Goal: Task Accomplishment & Management: Manage account settings

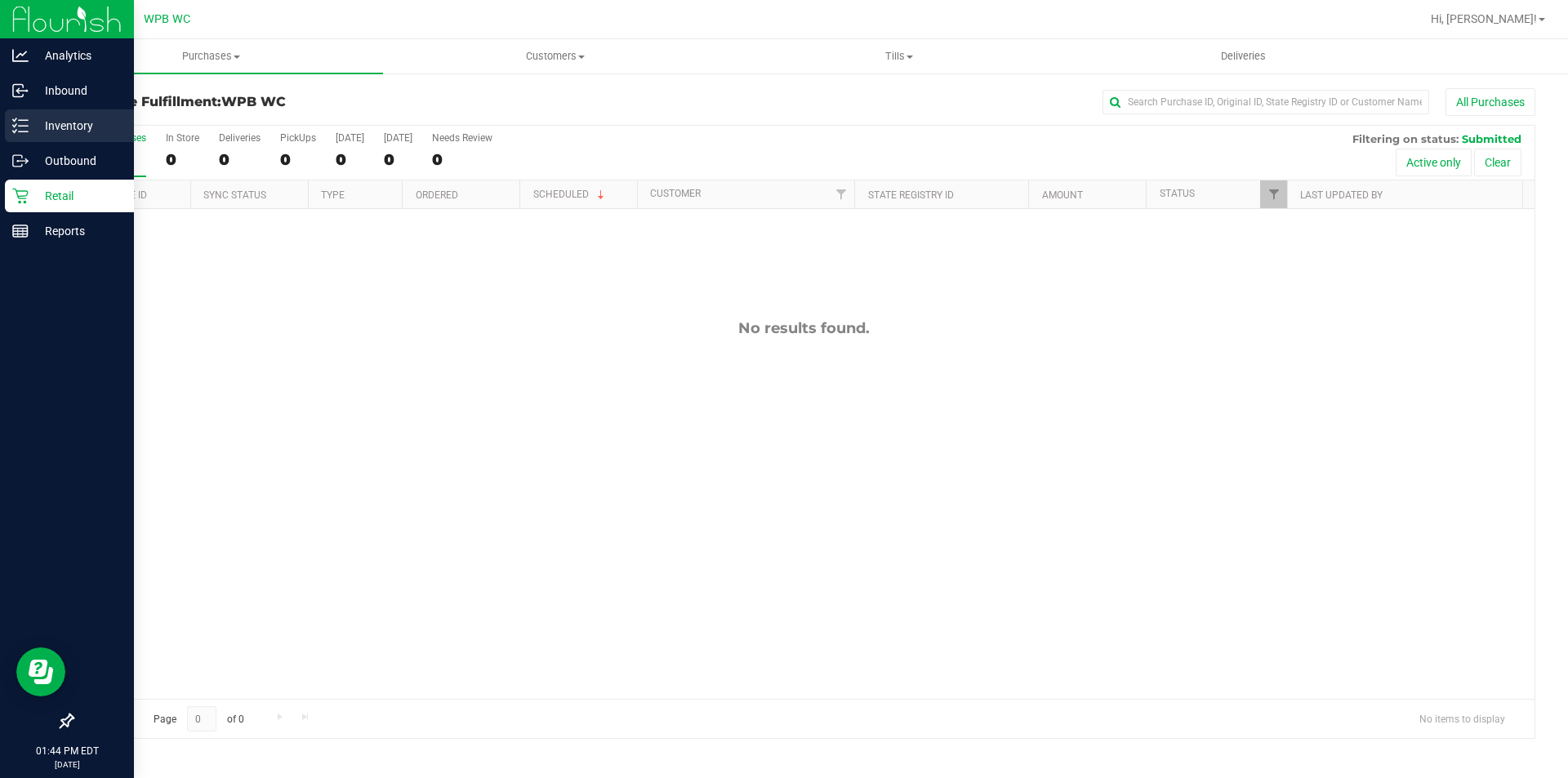
click at [49, 123] on p "Inventory" at bounding box center [78, 126] width 98 height 20
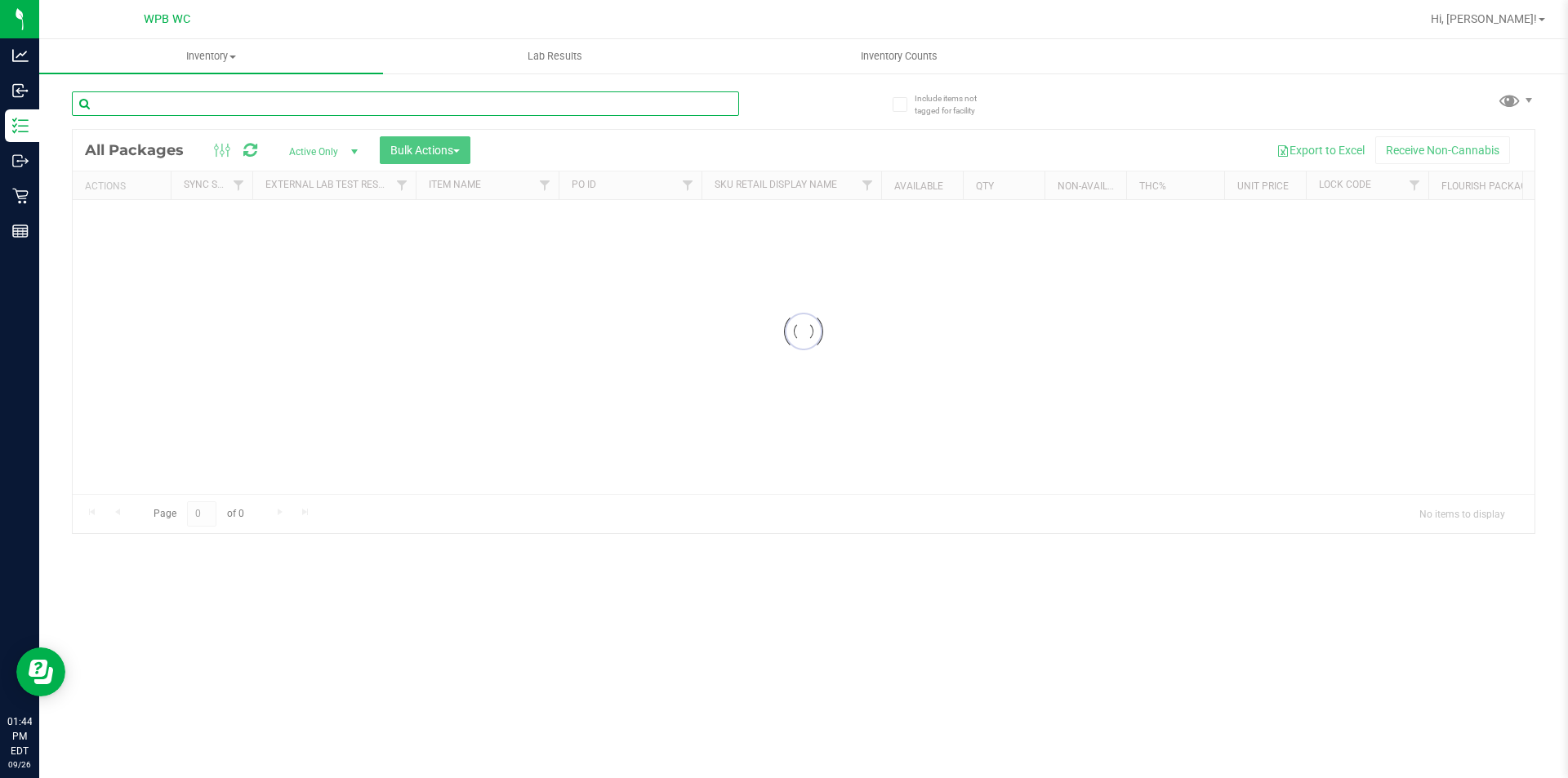
click at [191, 102] on input "text" at bounding box center [405, 103] width 667 height 24
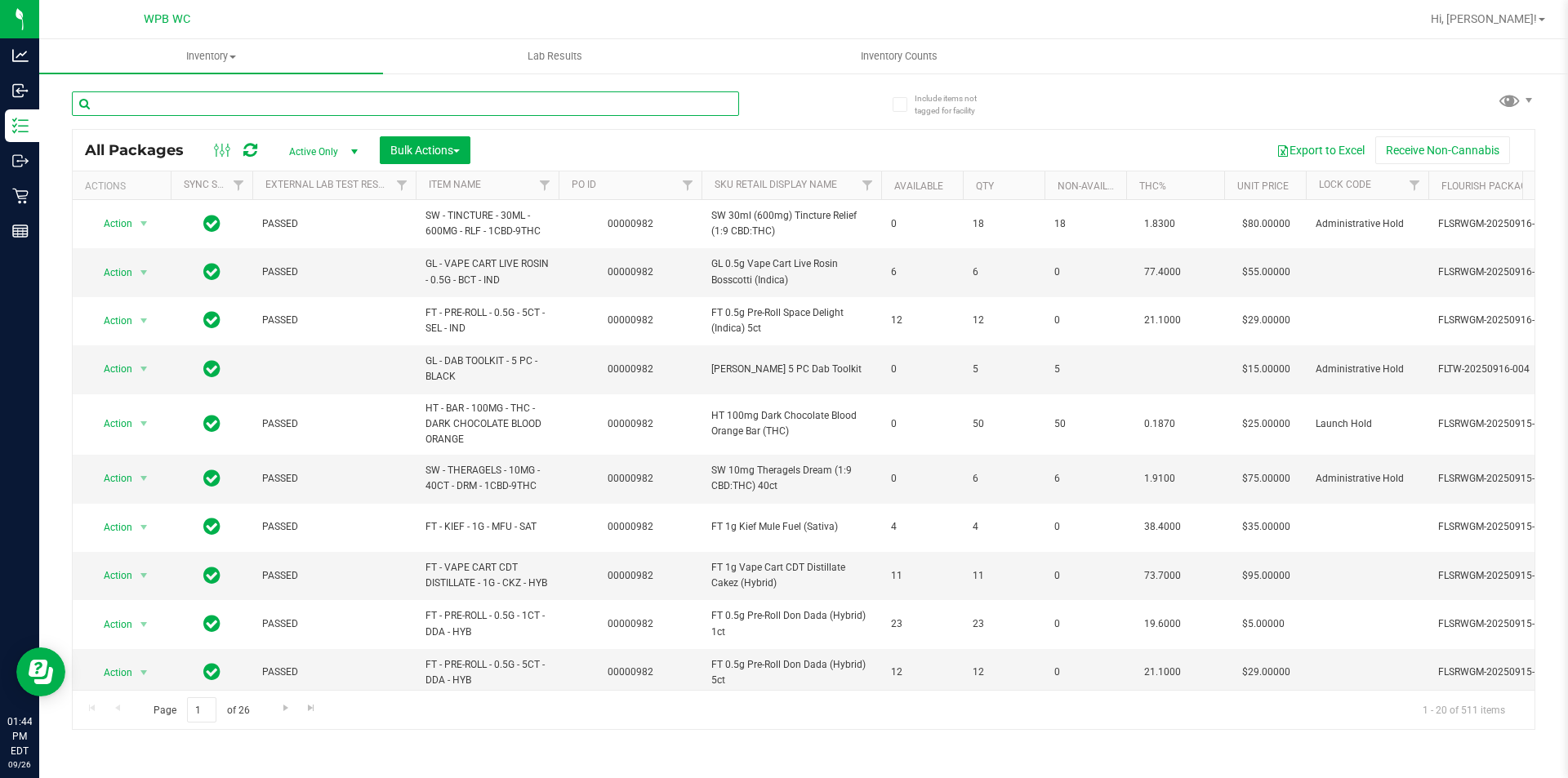
type input "s"
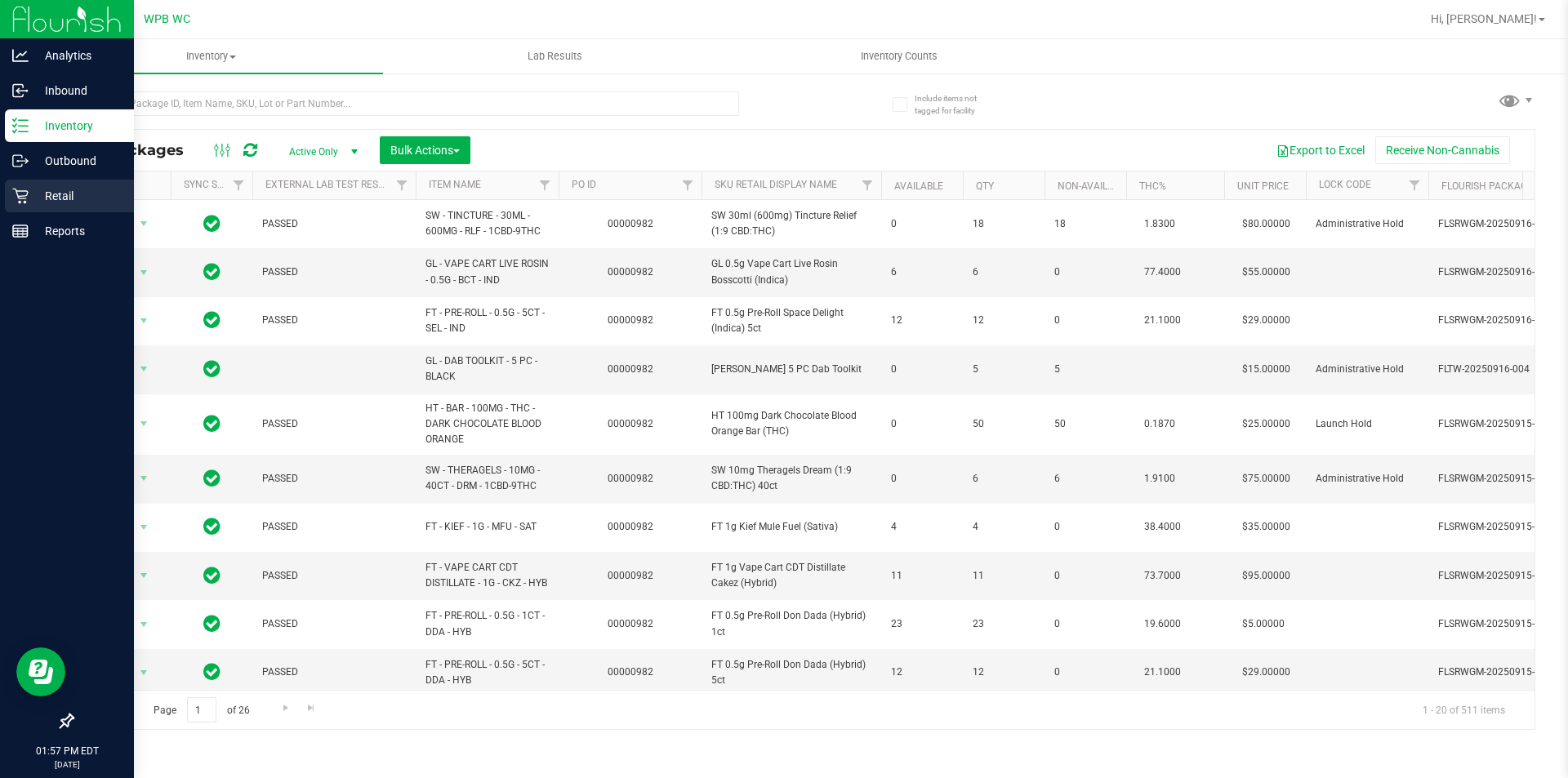
click at [74, 202] on p "Retail" at bounding box center [78, 196] width 98 height 20
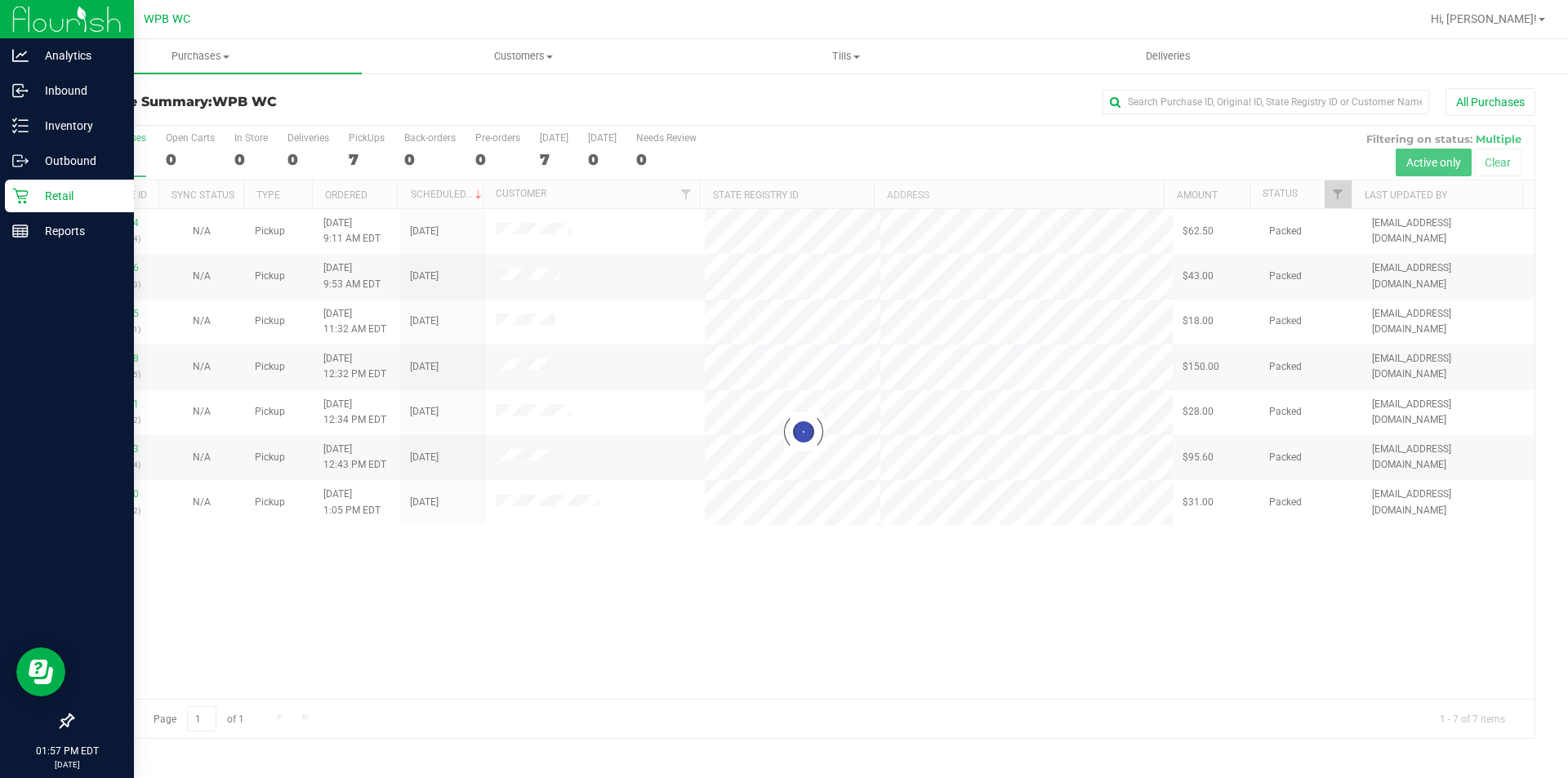
click at [681, 672] on div at bounding box center [803, 432] width 1462 height 613
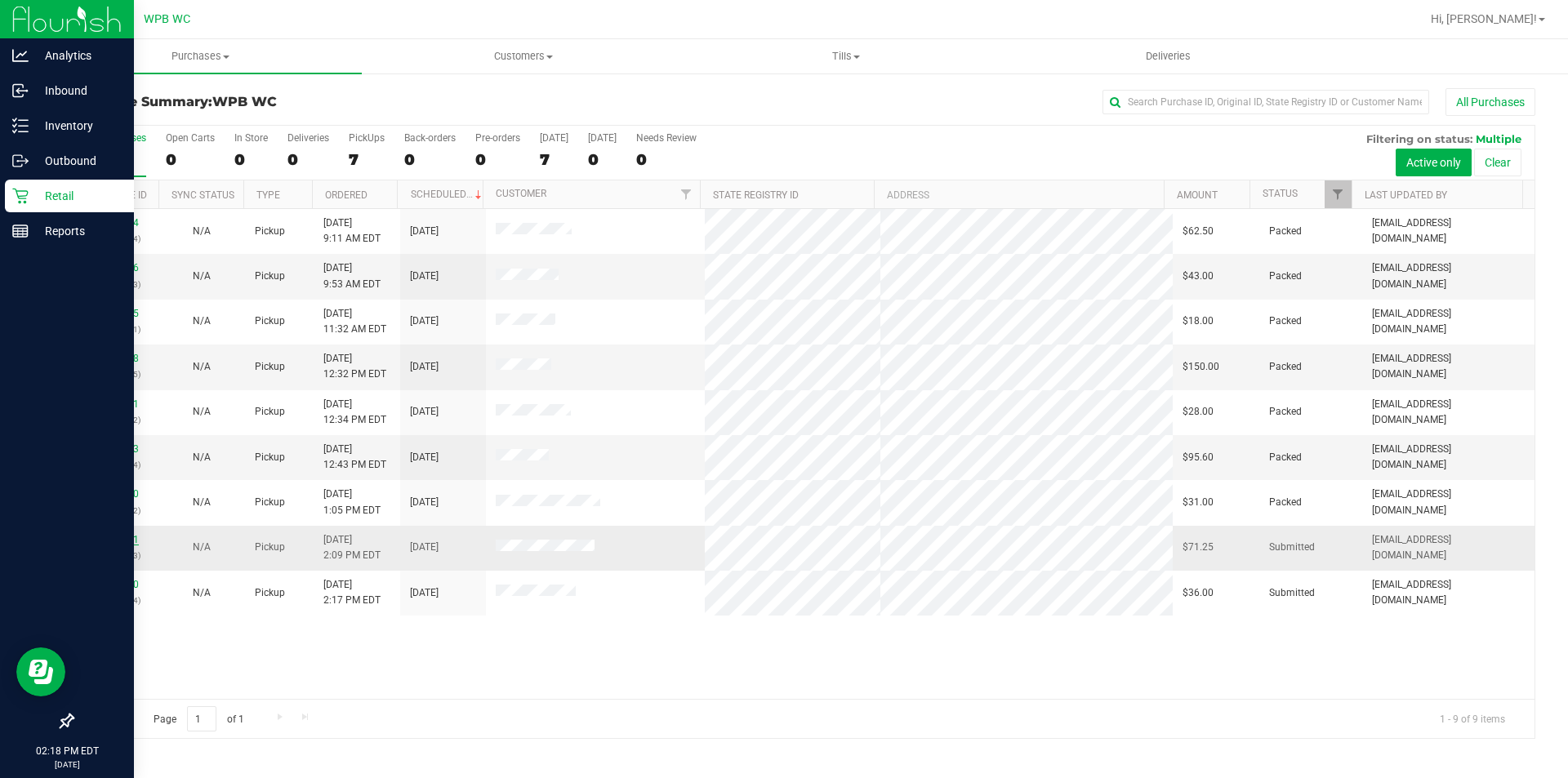
click at [112, 536] on link "12009471" at bounding box center [115, 539] width 46 height 12
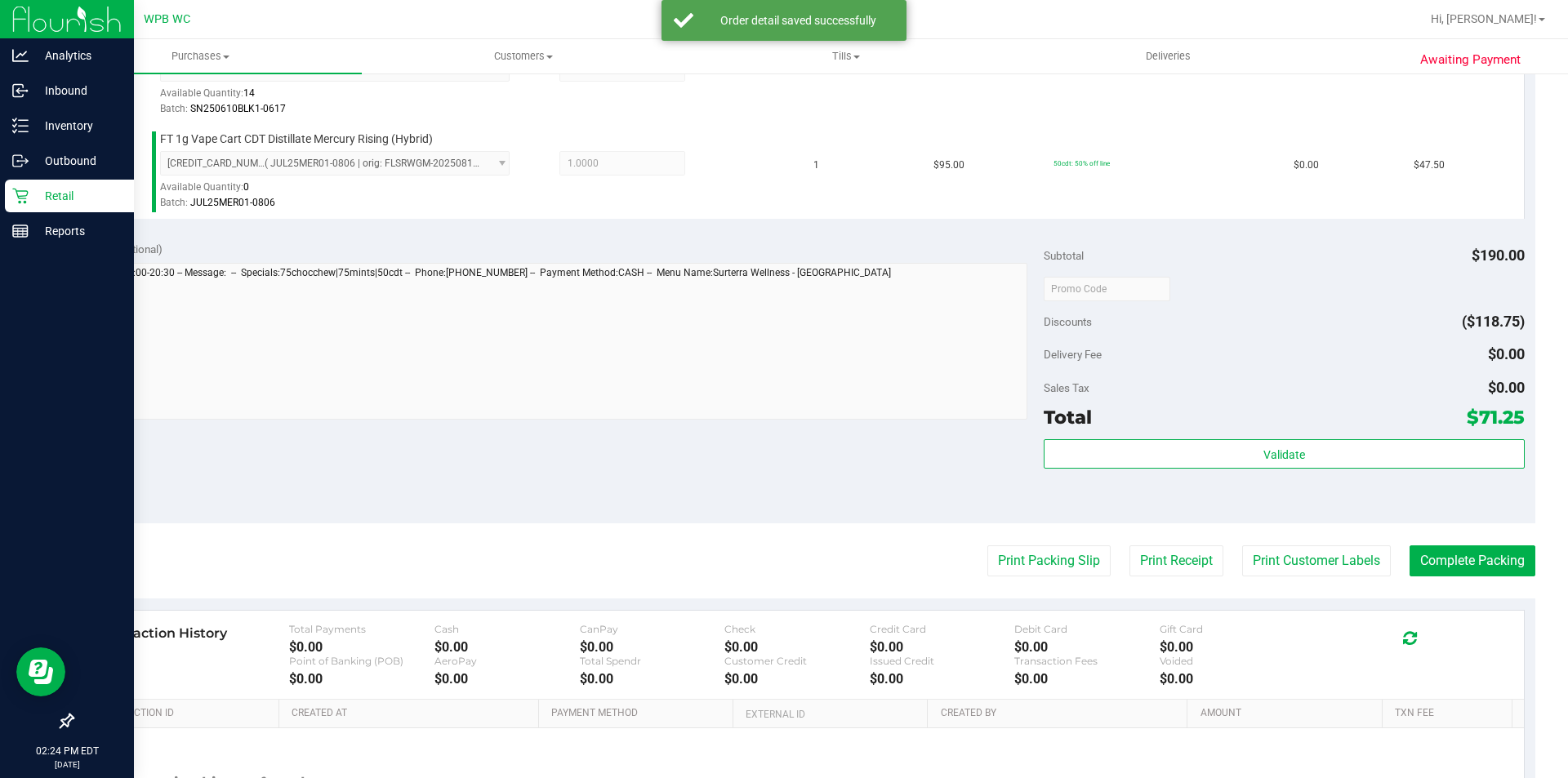
scroll to position [653, 0]
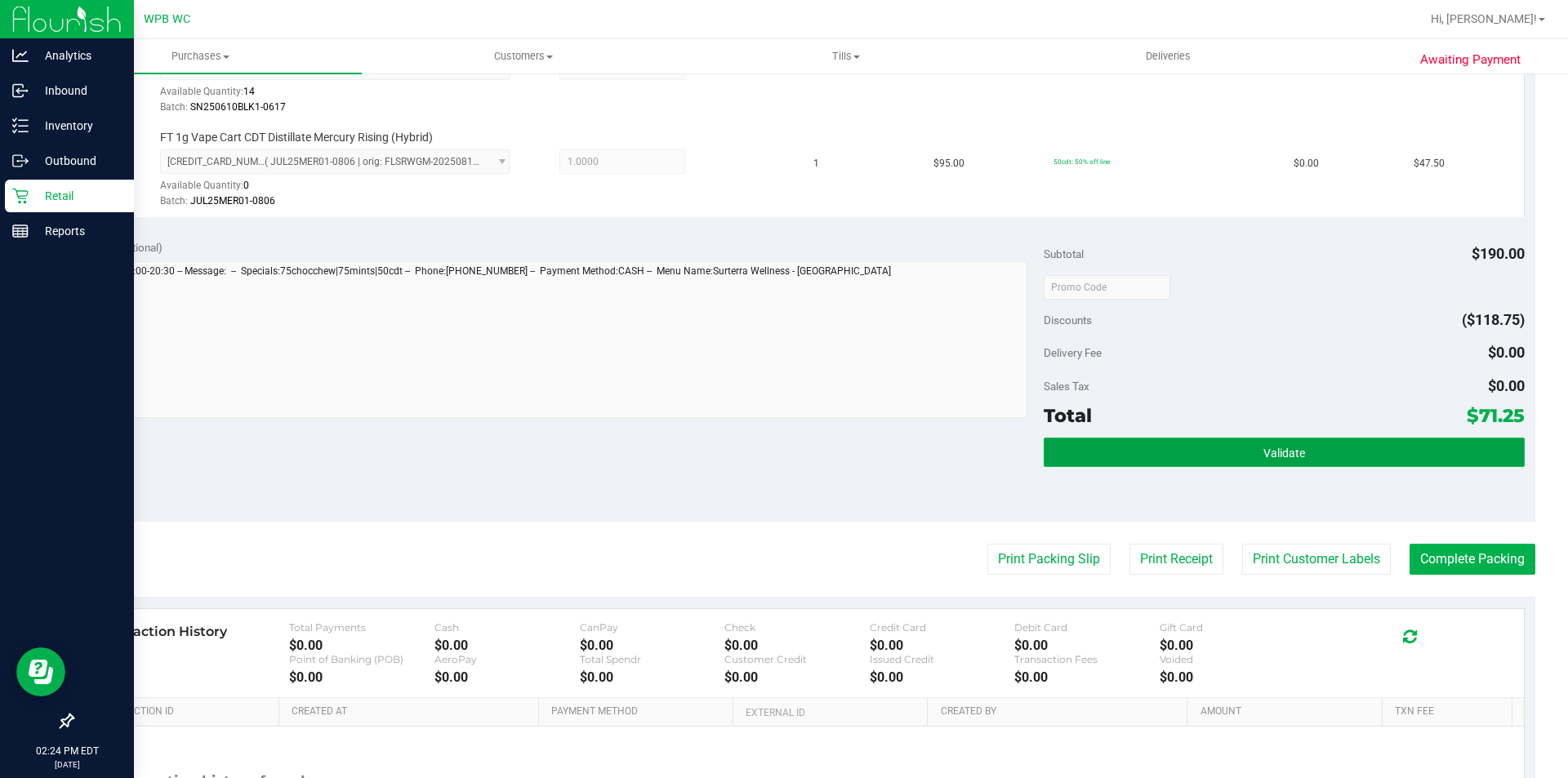
click at [1138, 462] on button "Validate" at bounding box center [1284, 452] width 480 height 30
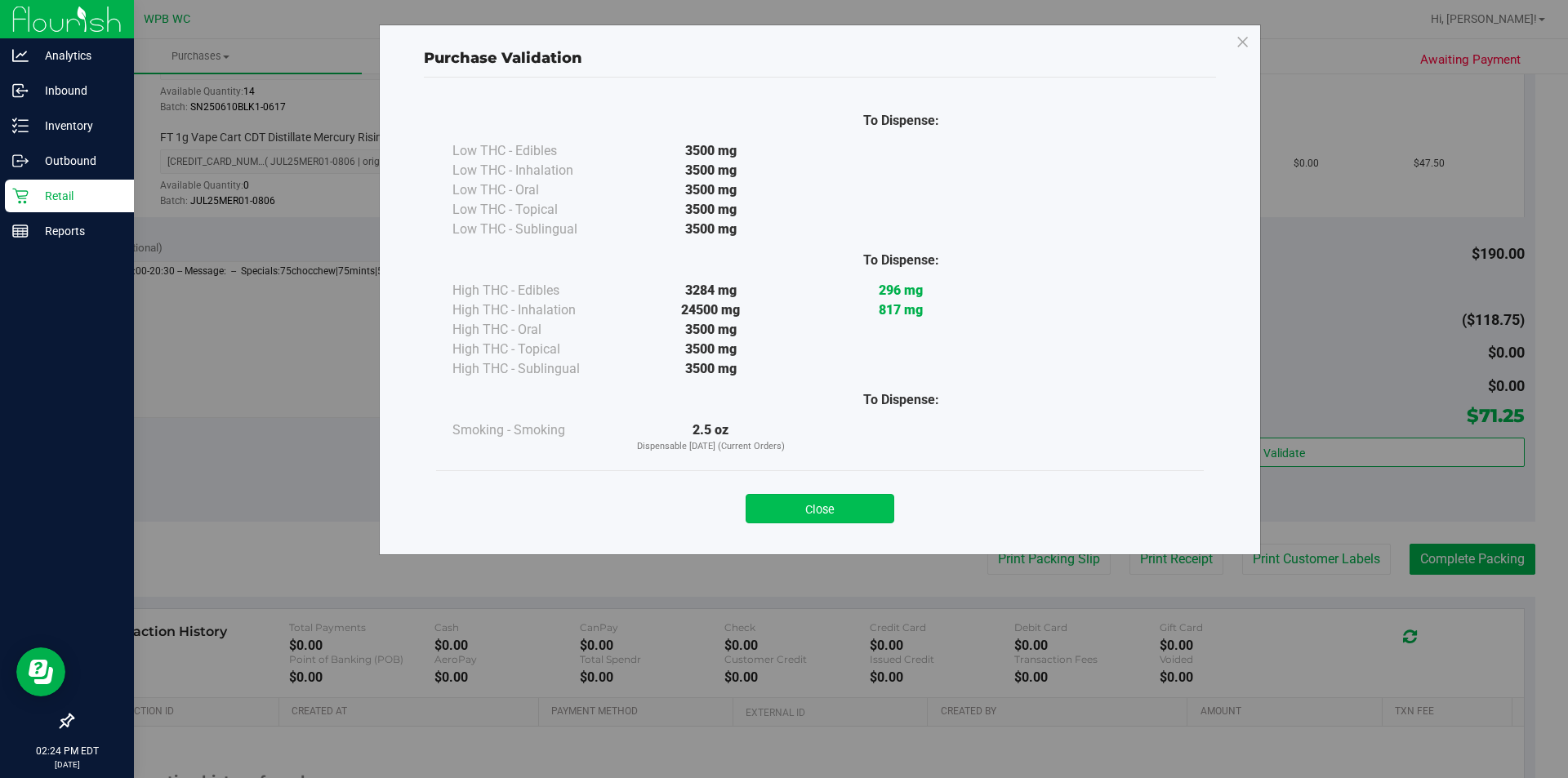
click at [868, 512] on button "Close" at bounding box center [820, 508] width 148 height 30
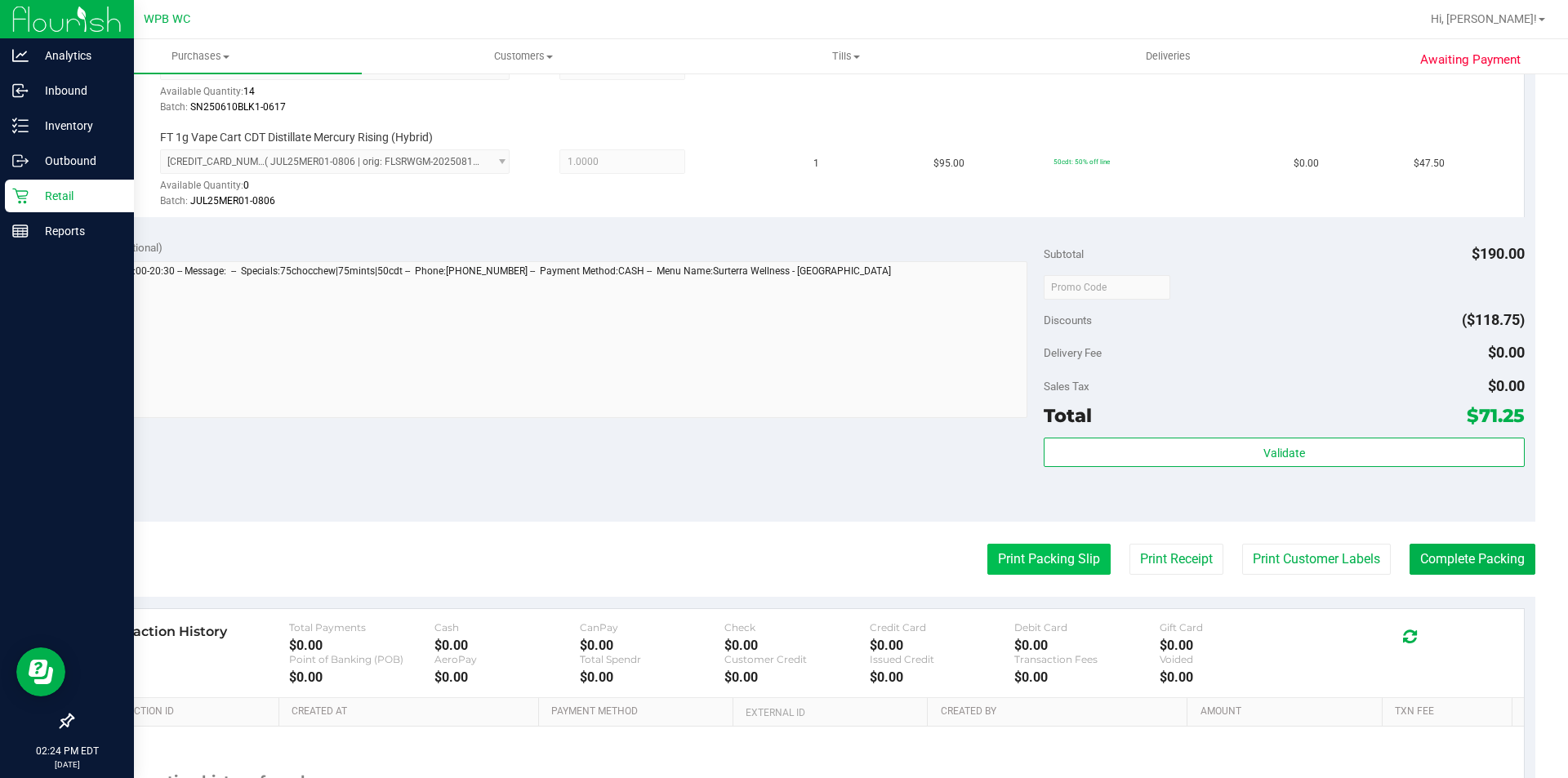
drag, startPoint x: 1024, startPoint y: 571, endPoint x: 1024, endPoint y: 562, distance: 9.0
click at [1024, 562] on button "Print Packing Slip" at bounding box center [1049, 559] width 123 height 31
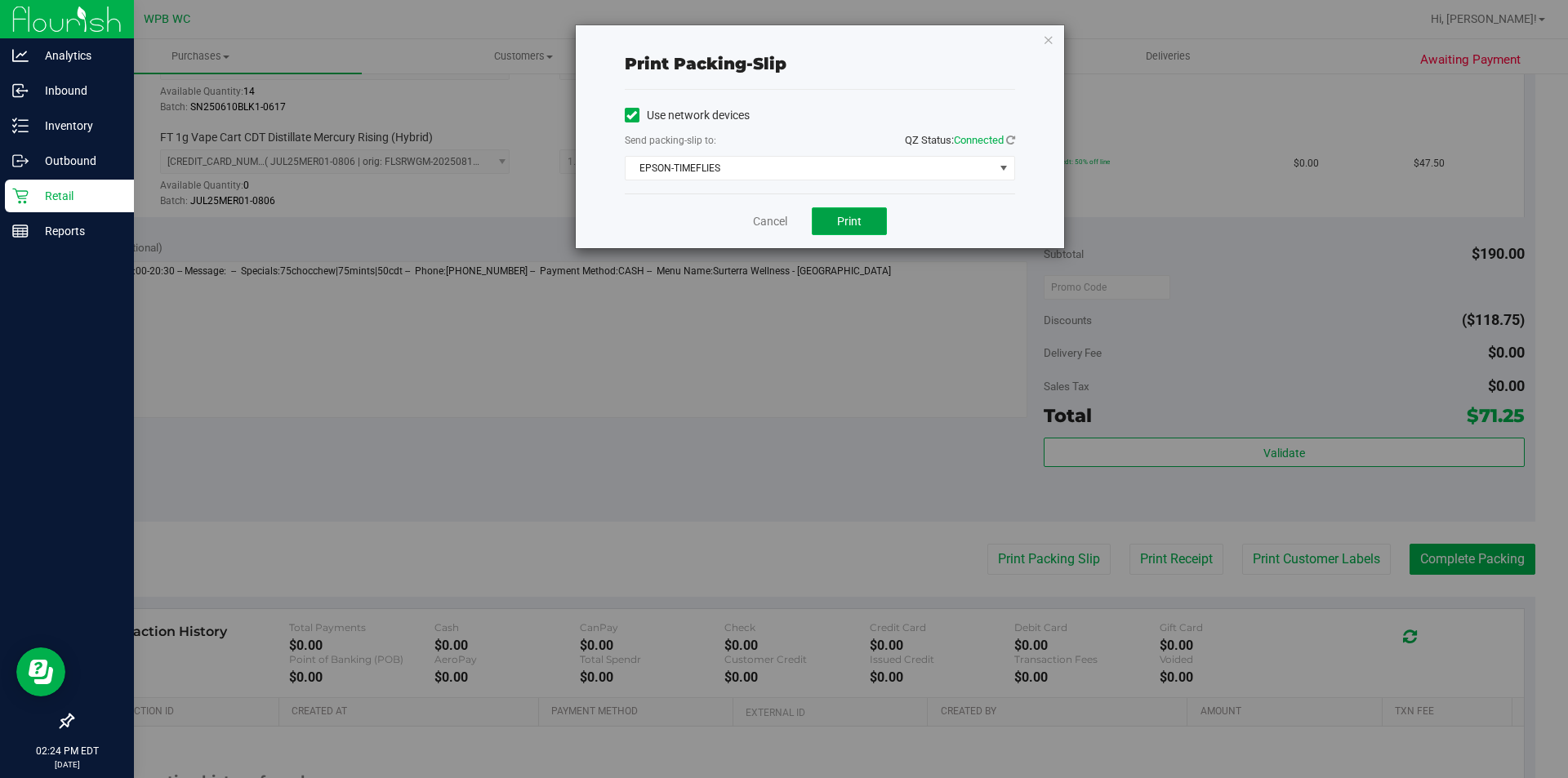
click at [858, 221] on span "Print" at bounding box center [849, 221] width 24 height 13
click at [1047, 41] on icon "button" at bounding box center [1048, 39] width 12 height 20
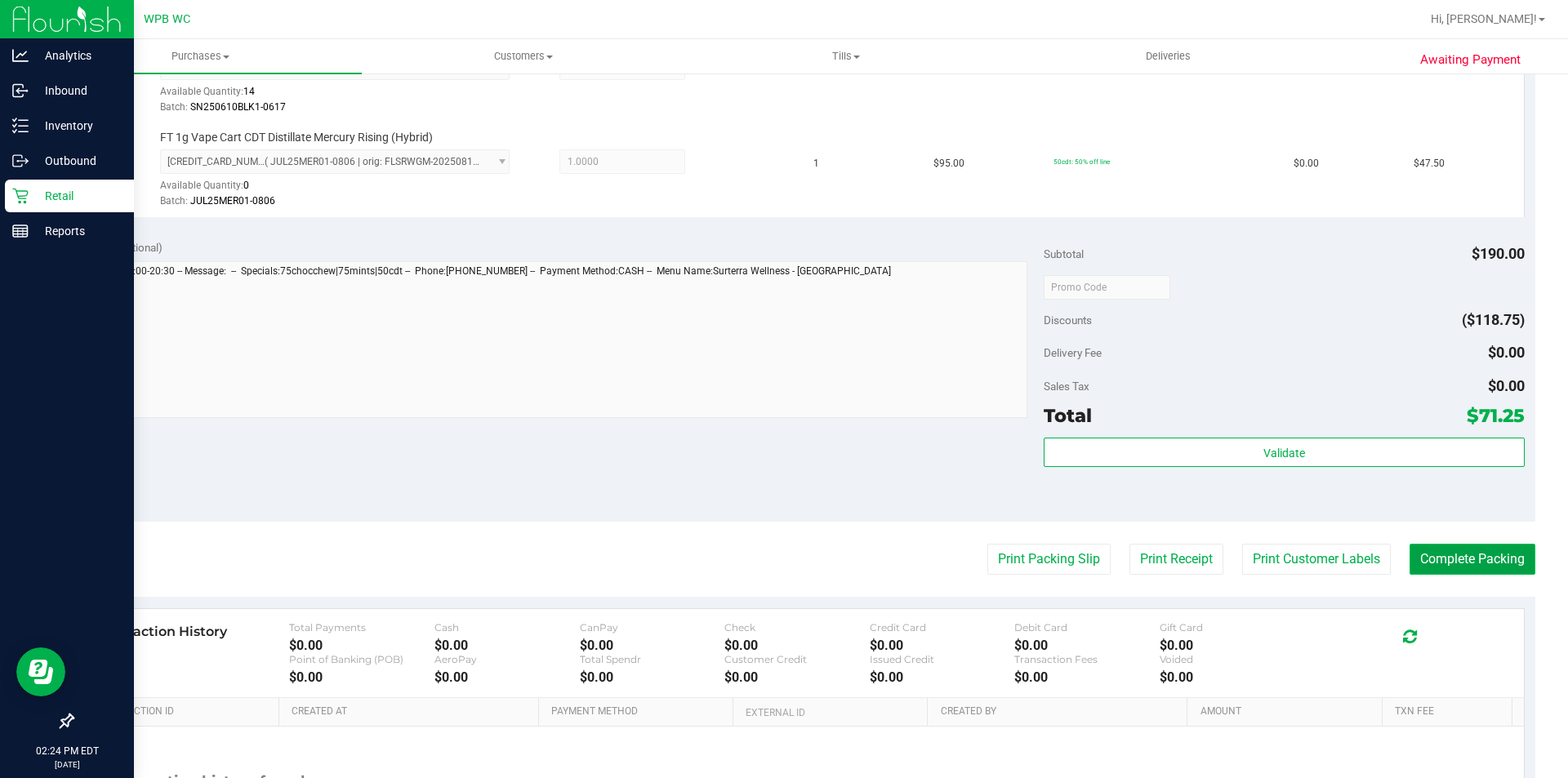
click at [1427, 565] on button "Complete Packing" at bounding box center [1472, 559] width 126 height 31
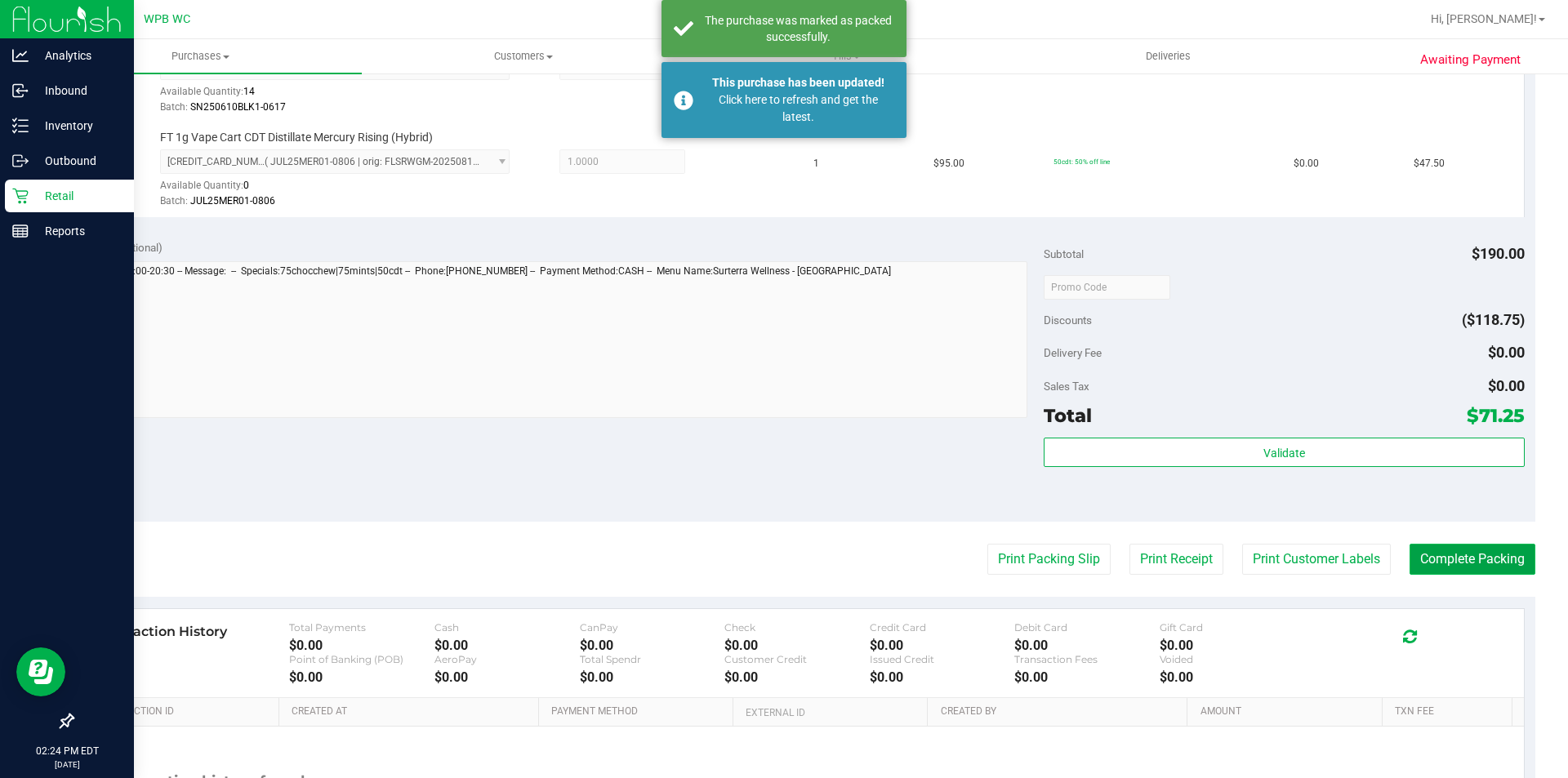
click at [1445, 558] on button "Complete Packing" at bounding box center [1472, 559] width 126 height 31
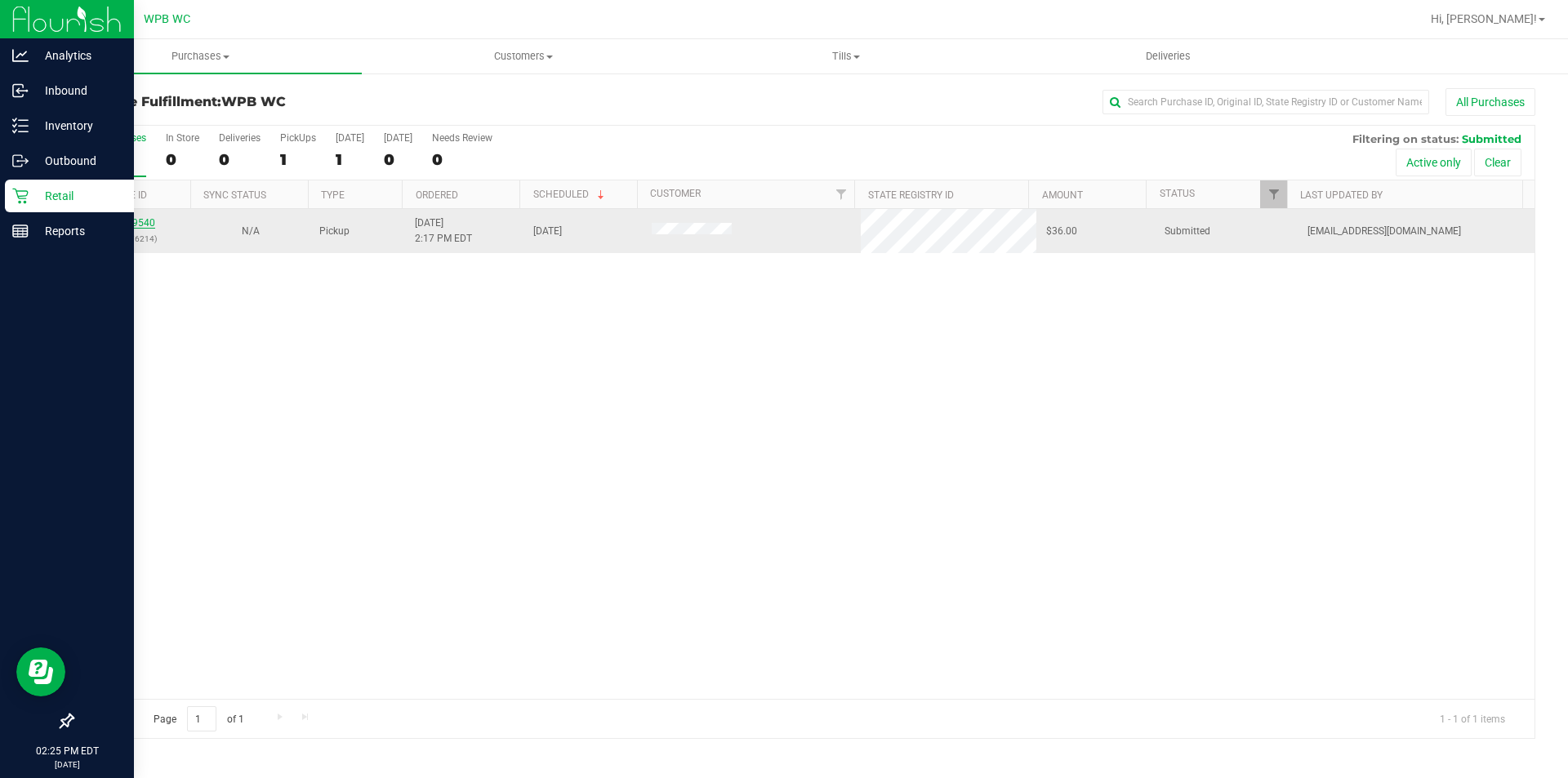
click at [148, 221] on link "12009540" at bounding box center [131, 223] width 46 height 12
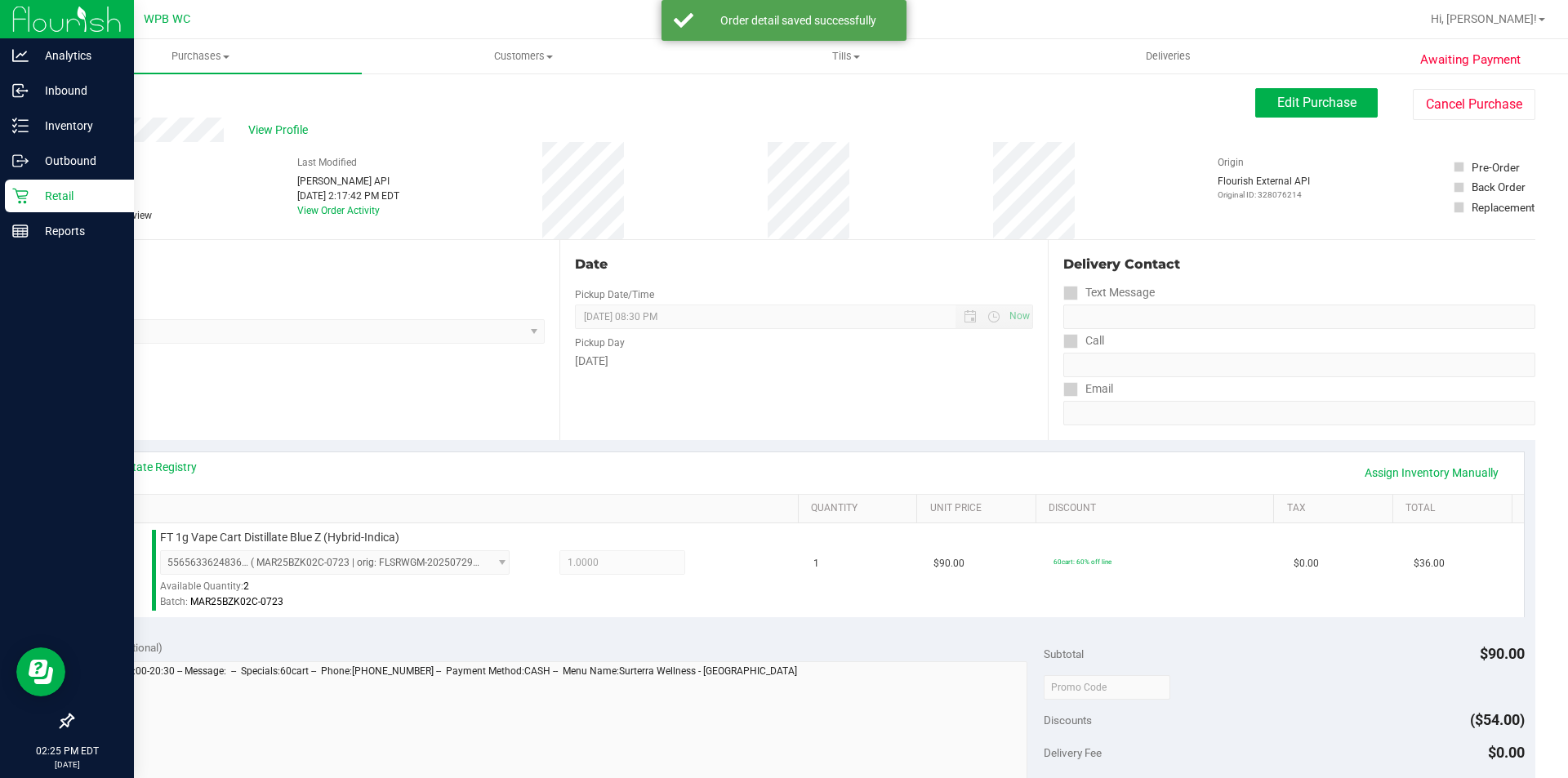
scroll to position [409, 0]
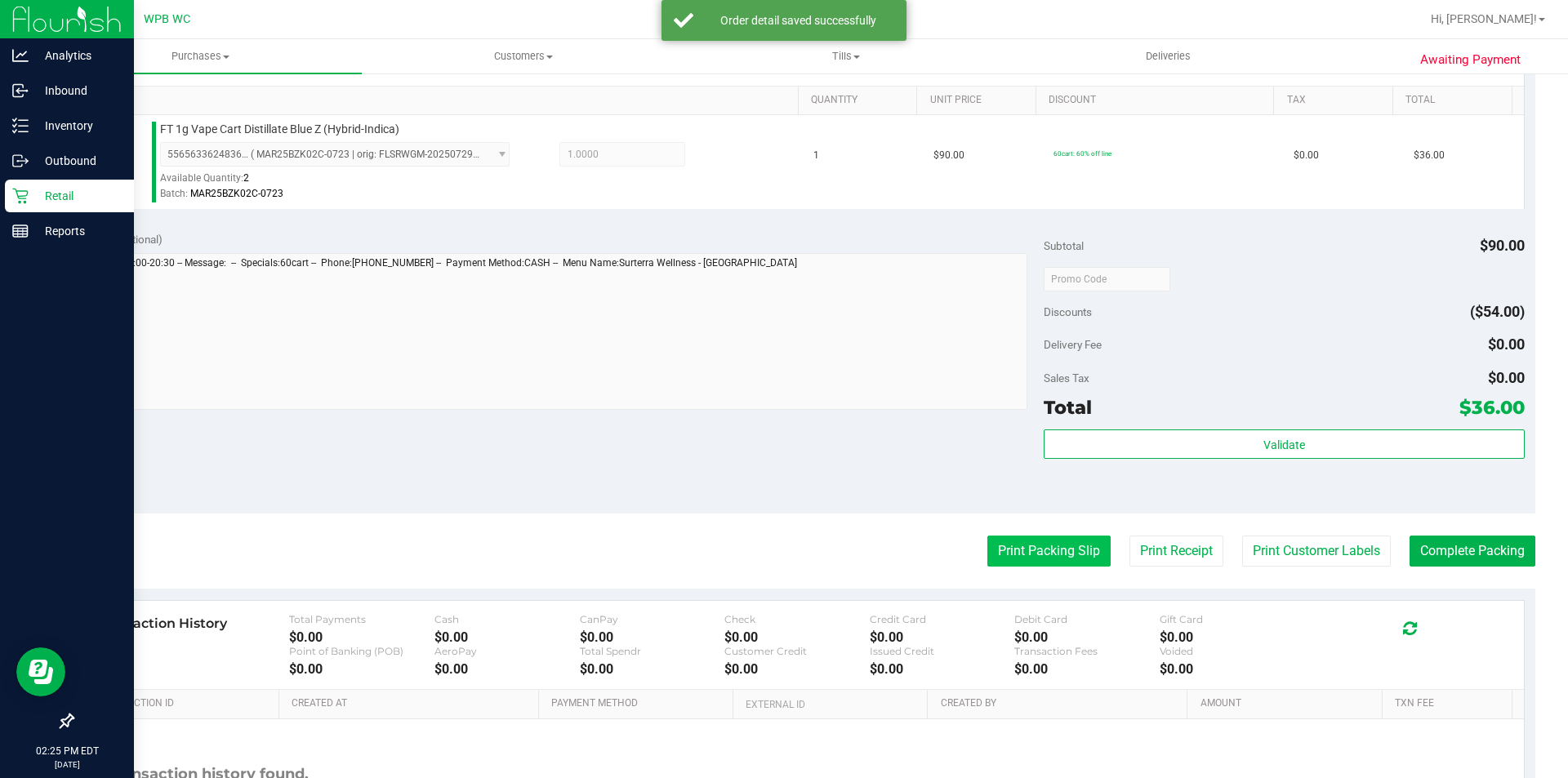
click at [1019, 561] on button "Print Packing Slip" at bounding box center [1049, 551] width 123 height 31
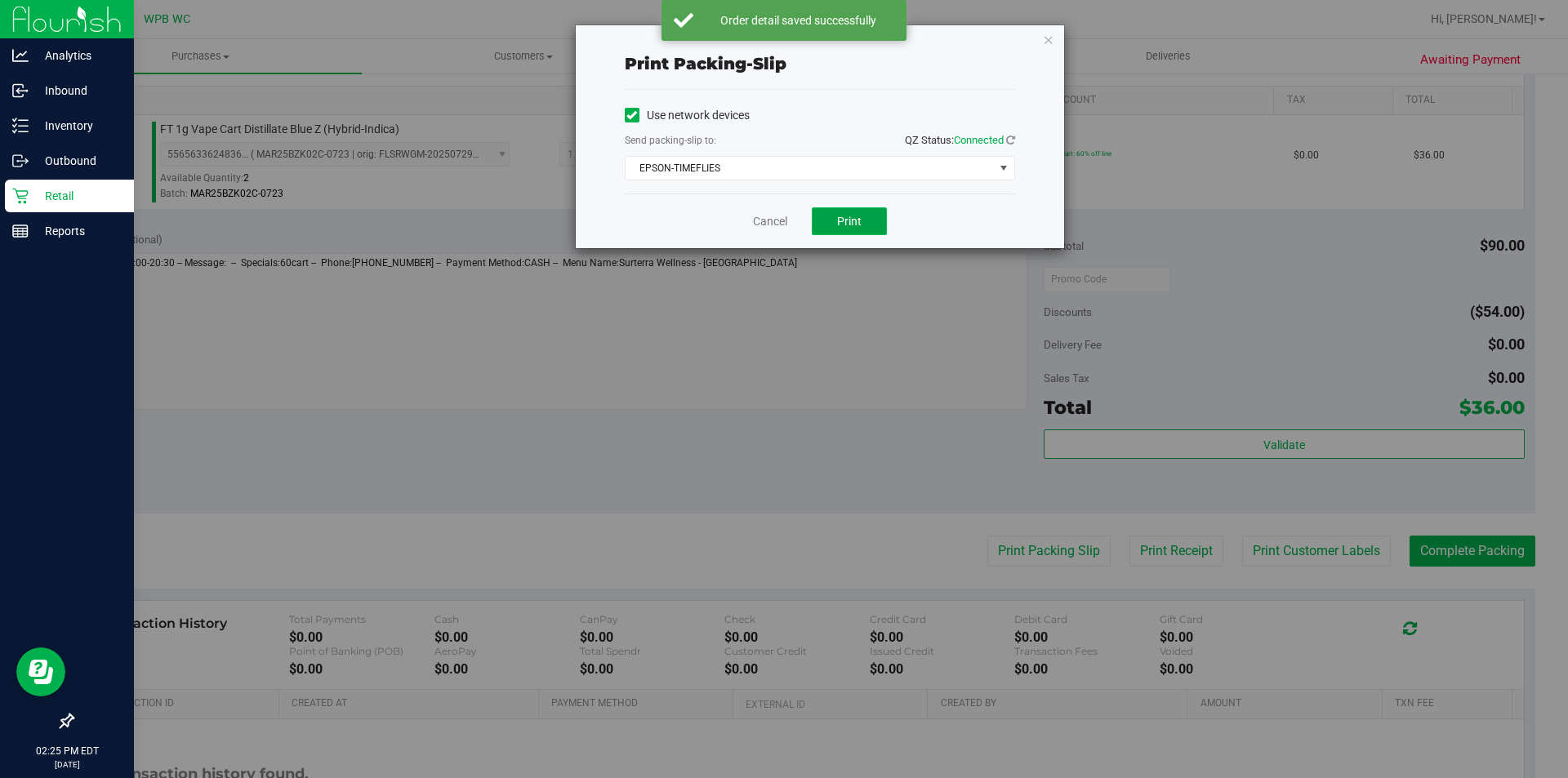
click at [843, 224] on span "Print" at bounding box center [849, 221] width 24 height 13
click at [1044, 38] on icon "button" at bounding box center [1048, 39] width 12 height 20
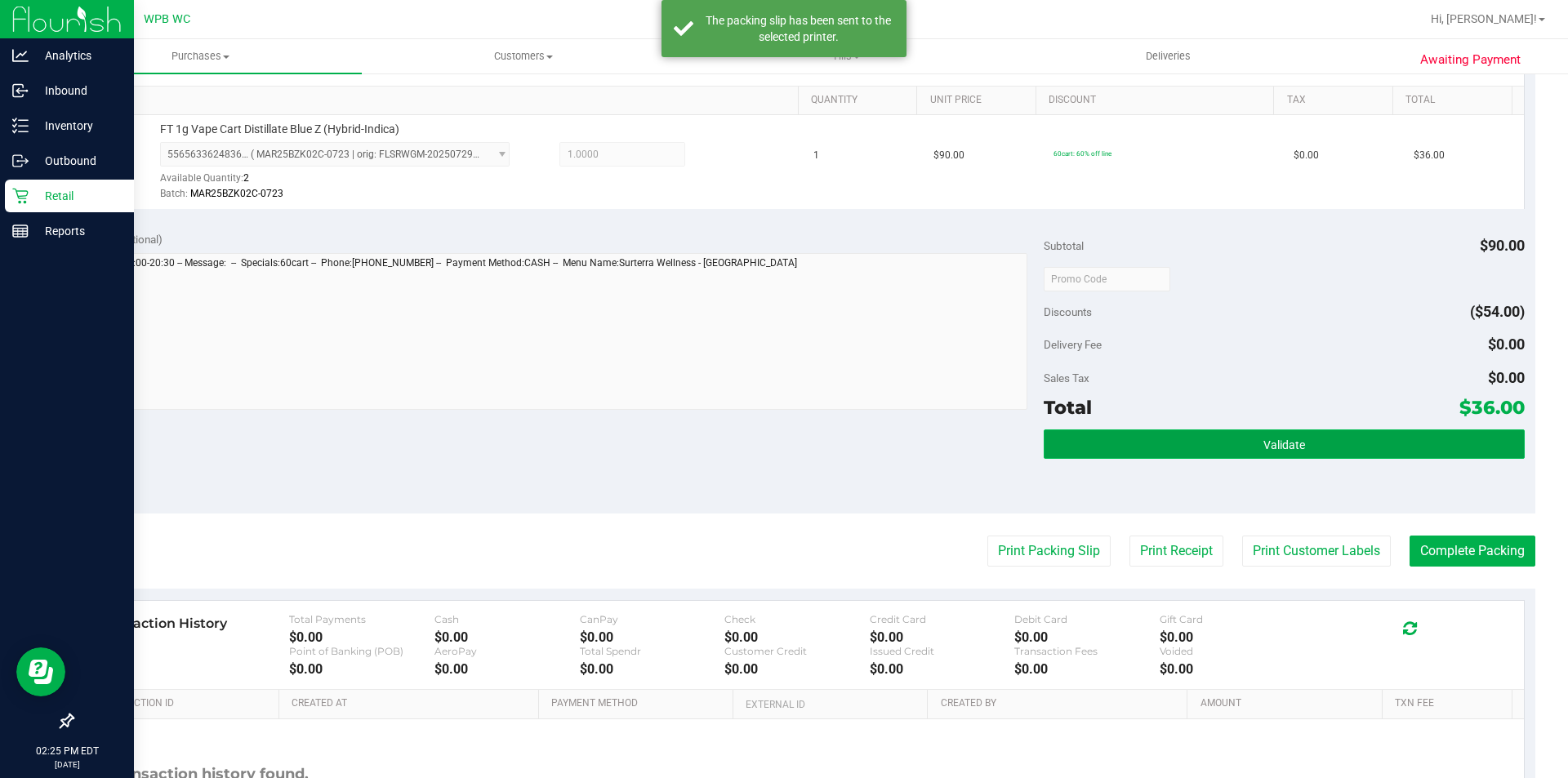
click at [1311, 455] on button "Validate" at bounding box center [1284, 444] width 480 height 30
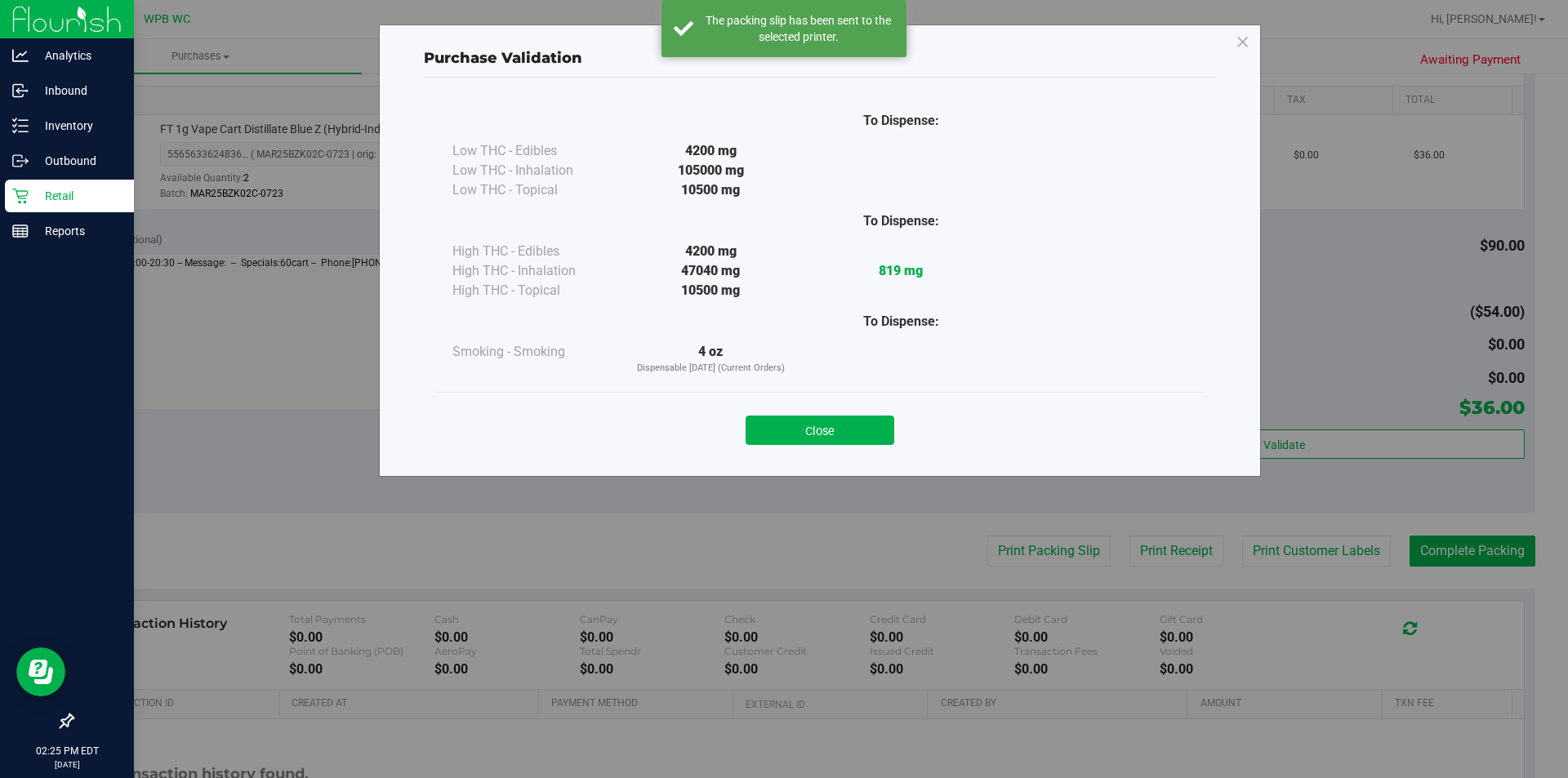
click at [855, 412] on div "Close" at bounding box center [819, 426] width 743 height 41
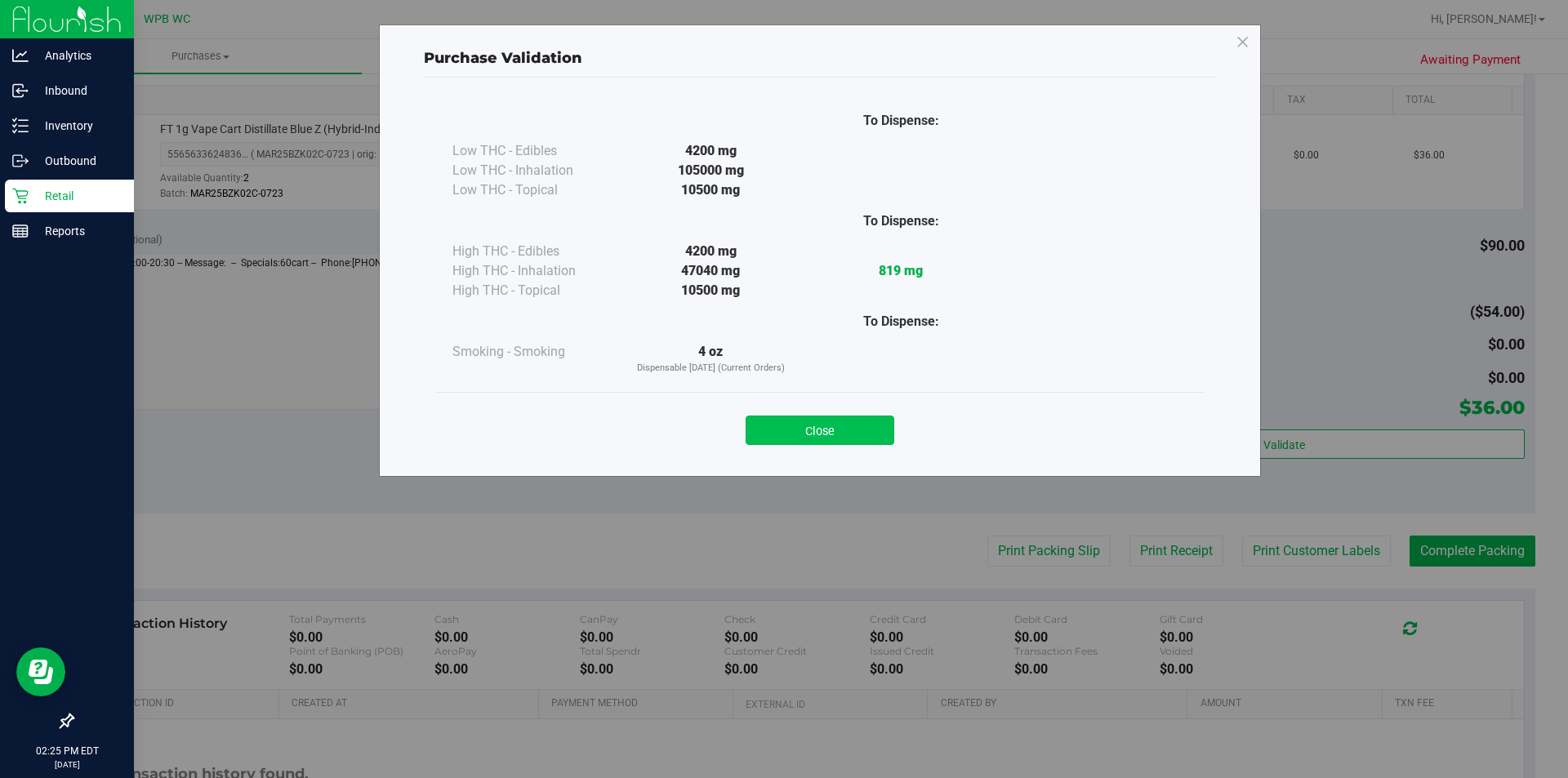
click at [855, 417] on button "Close" at bounding box center [820, 430] width 148 height 30
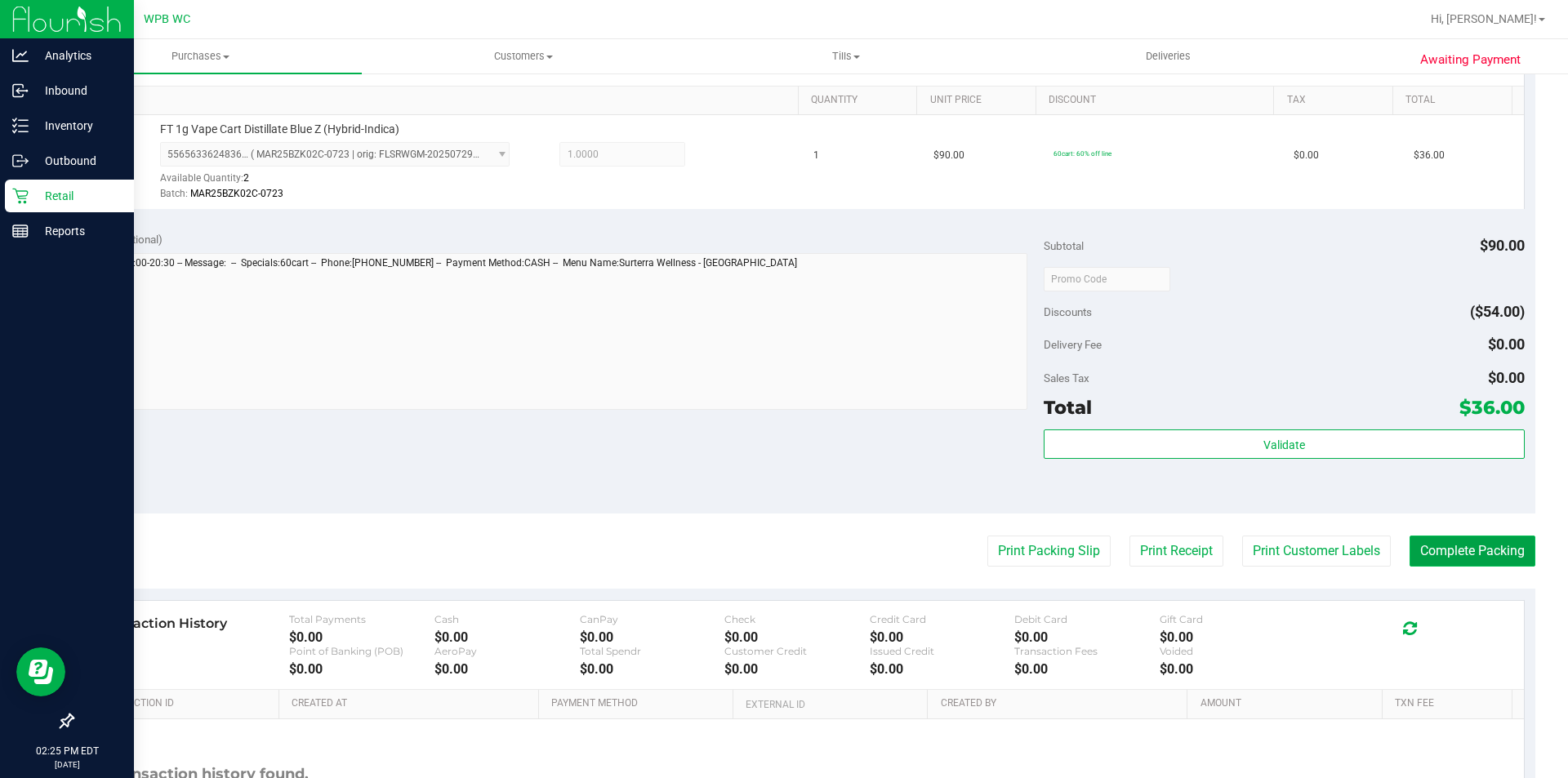
click at [1428, 544] on button "Complete Packing" at bounding box center [1472, 551] width 126 height 31
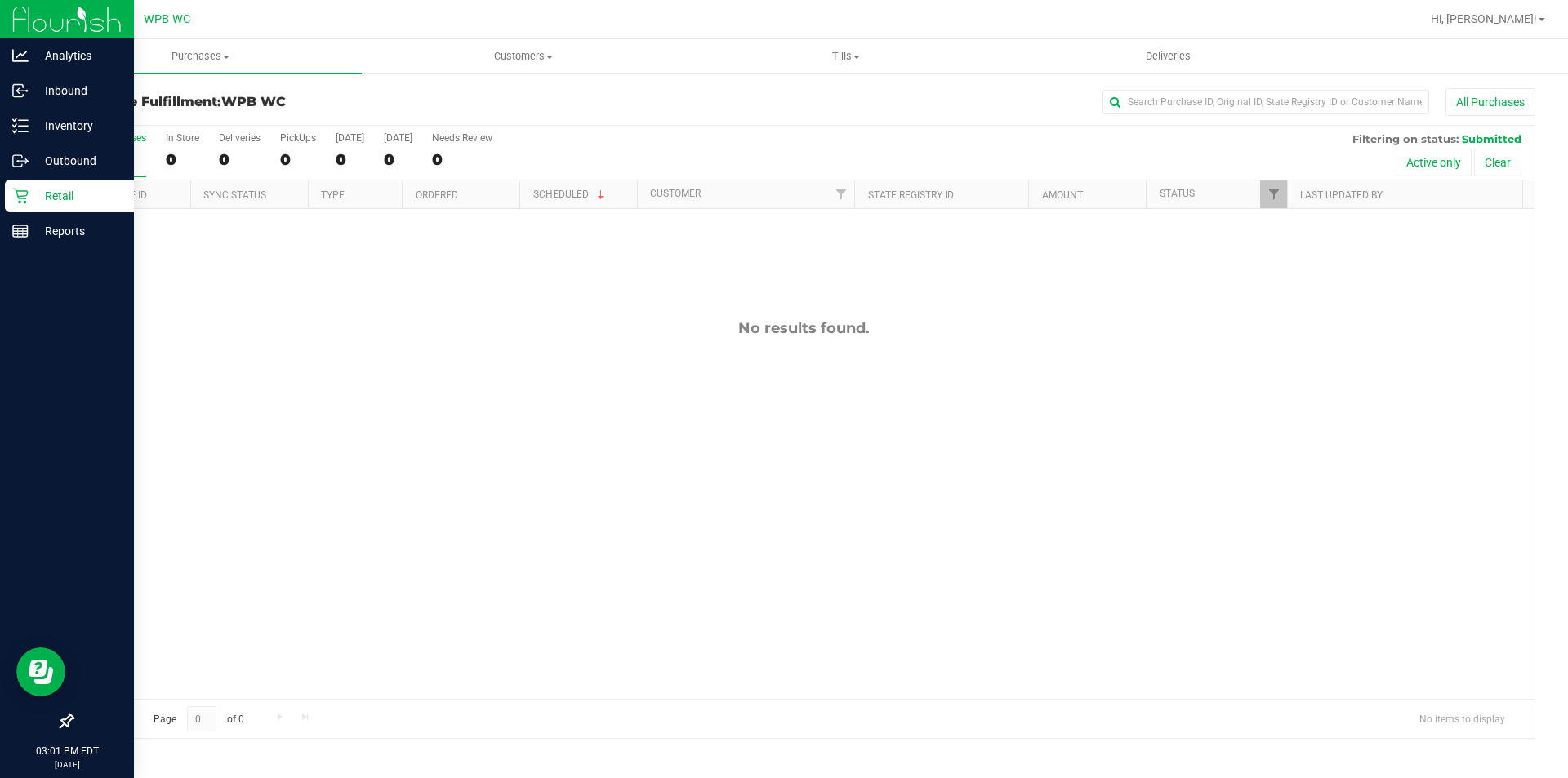
click at [683, 454] on div "No results found." at bounding box center [803, 509] width 1462 height 600
click at [34, 199] on p "Retail" at bounding box center [78, 196] width 98 height 20
